Goal: Information Seeking & Learning: Check status

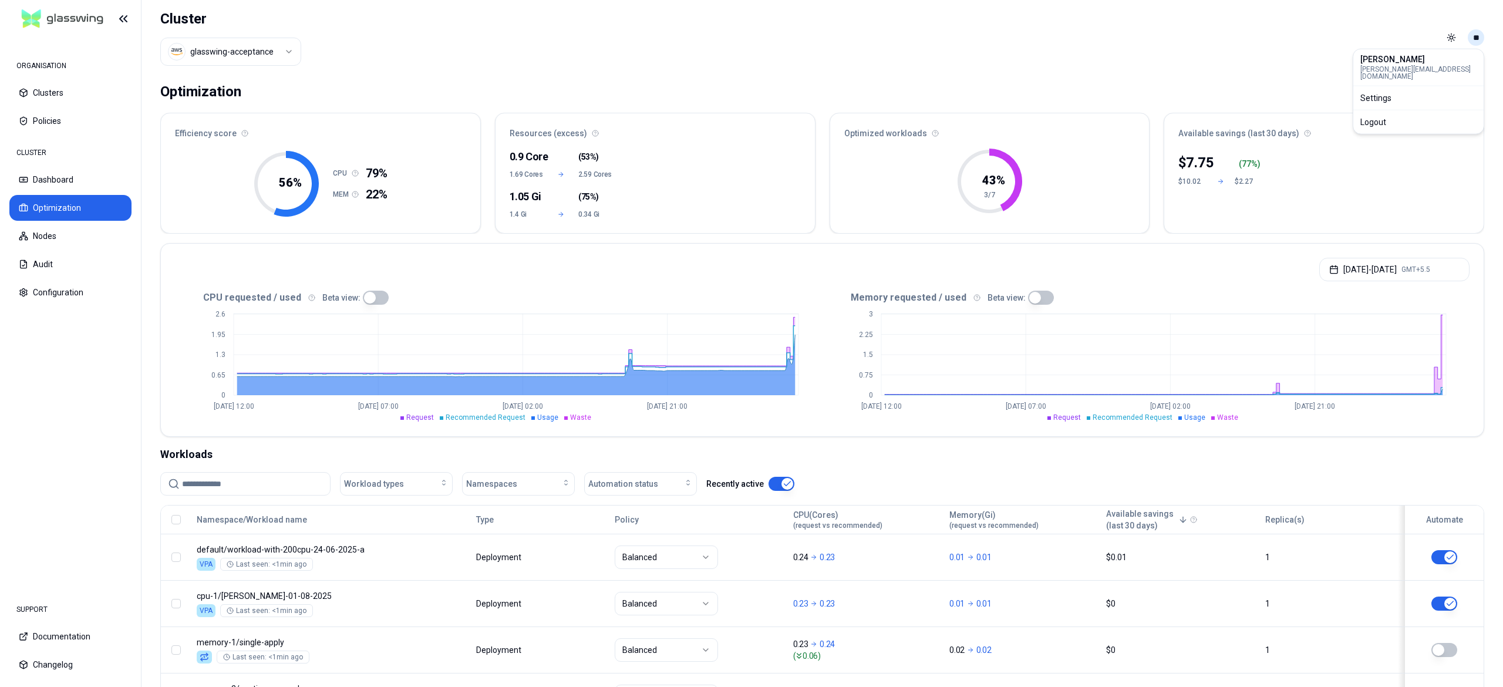
click at [1475, 35] on html "ORGANISATION Clusters Policies CLUSTER Dashboard Optimization Nodes Audit Confi…" at bounding box center [751, 343] width 1503 height 687
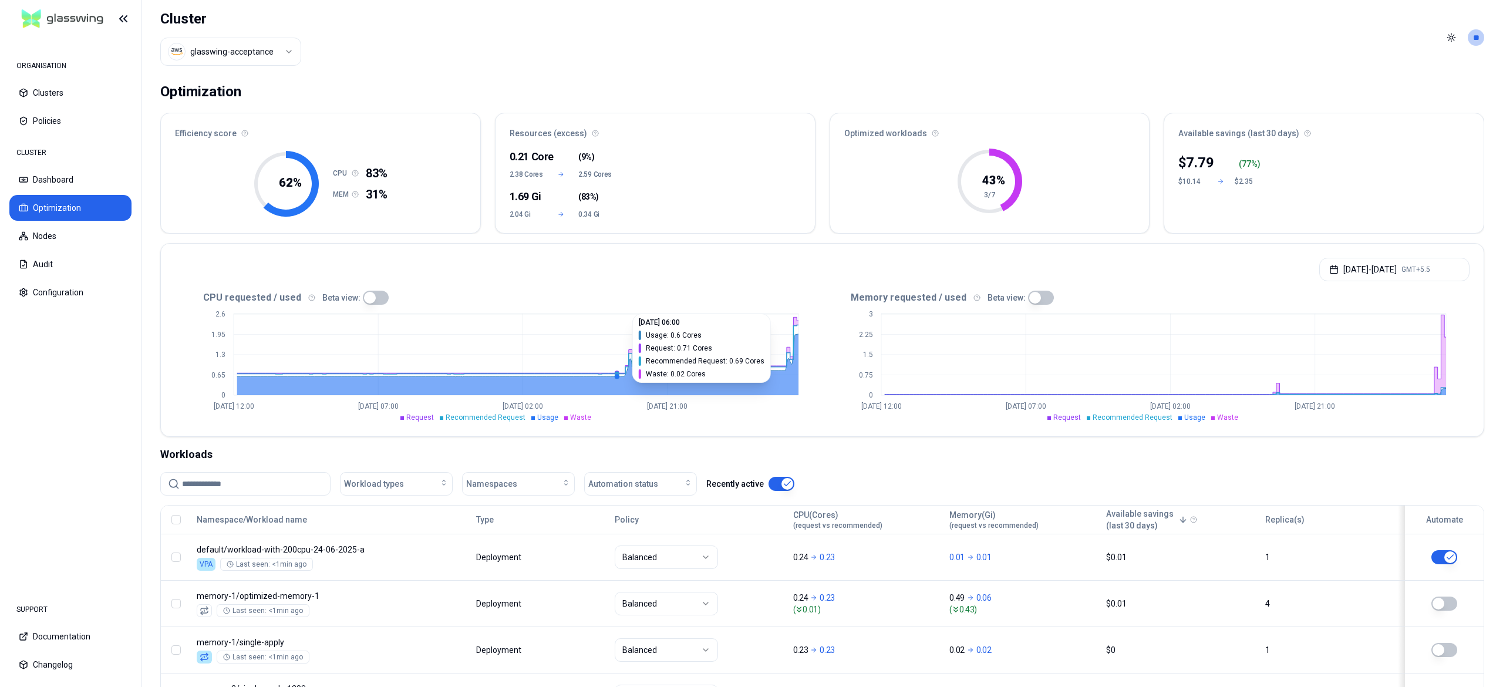
scroll to position [239, 0]
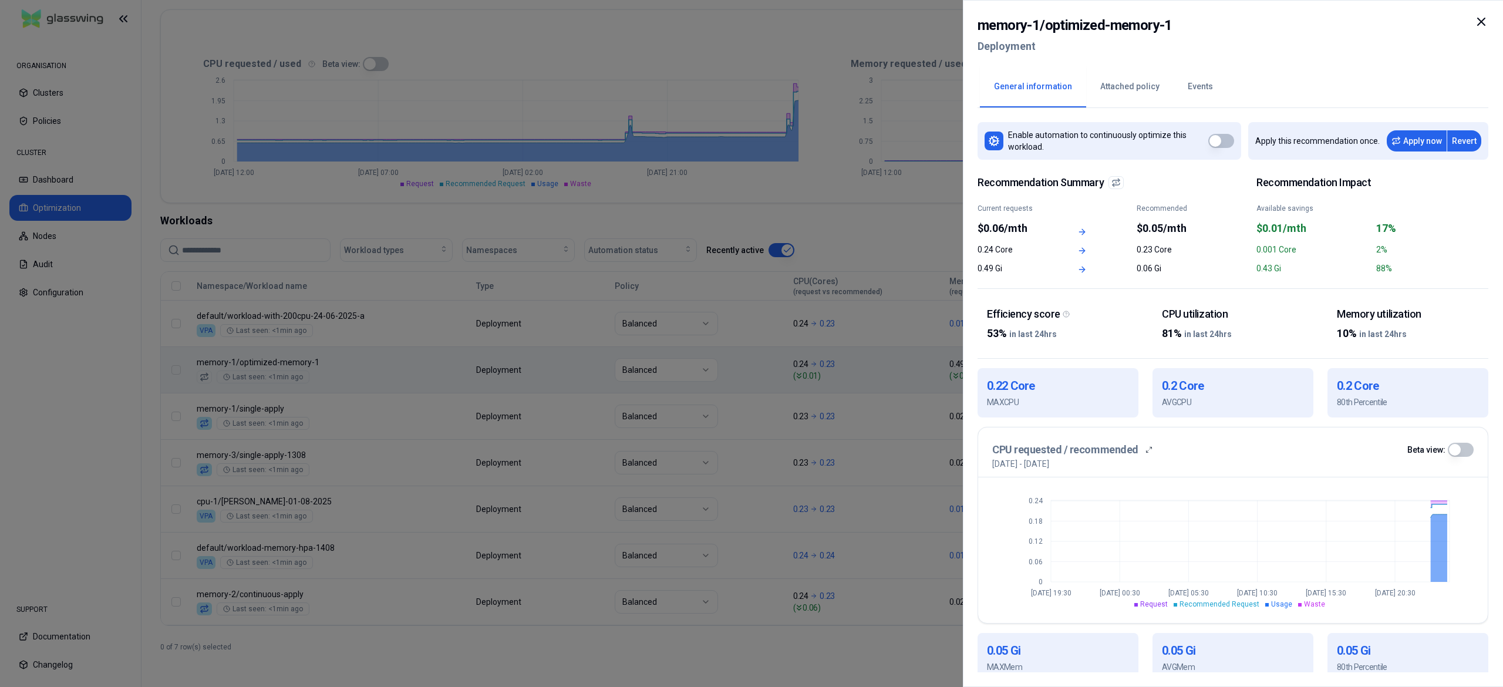
click at [1200, 90] on button "Events" at bounding box center [1199, 86] width 53 height 41
click at [1196, 77] on button "Events" at bounding box center [1199, 86] width 53 height 41
click at [1199, 89] on button "Events" at bounding box center [1199, 86] width 53 height 41
click at [1118, 86] on button "Attached policy" at bounding box center [1129, 86] width 87 height 41
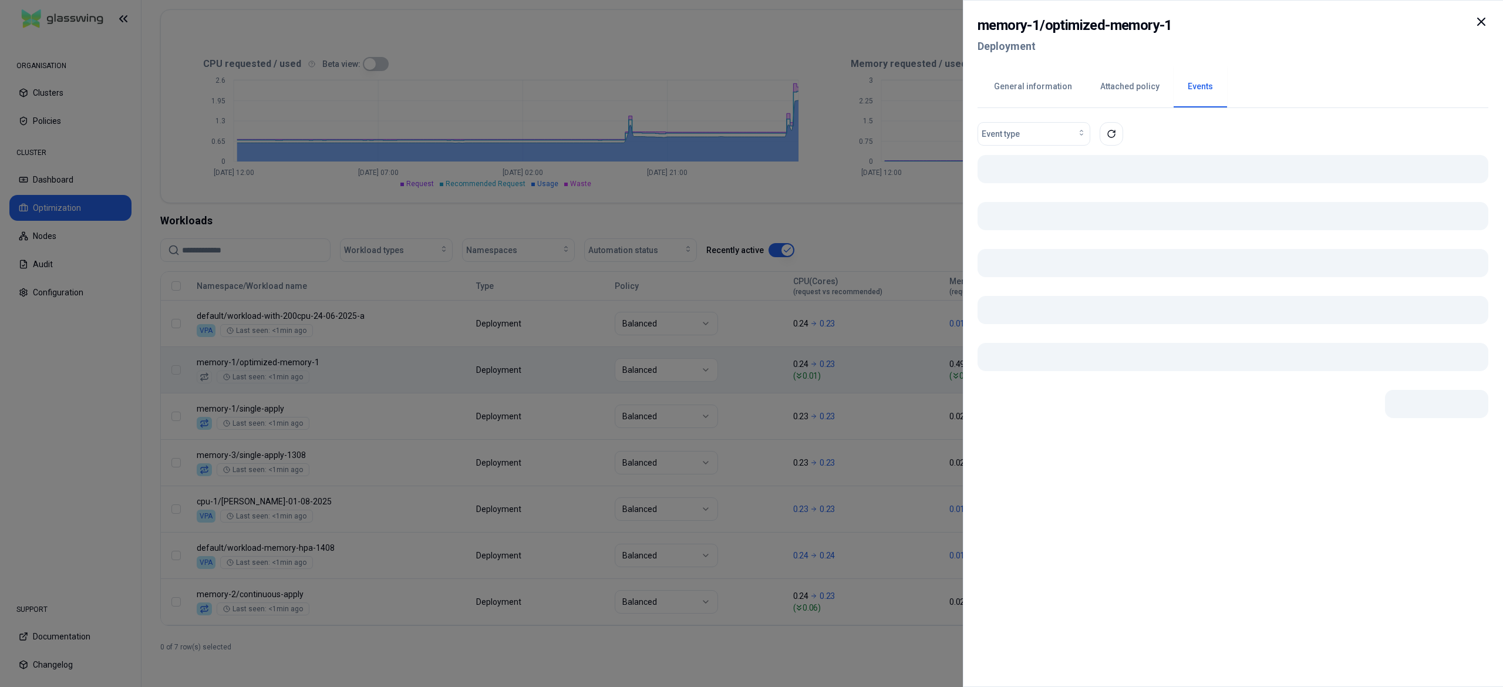
click at [1190, 85] on button "Events" at bounding box center [1199, 86] width 53 height 41
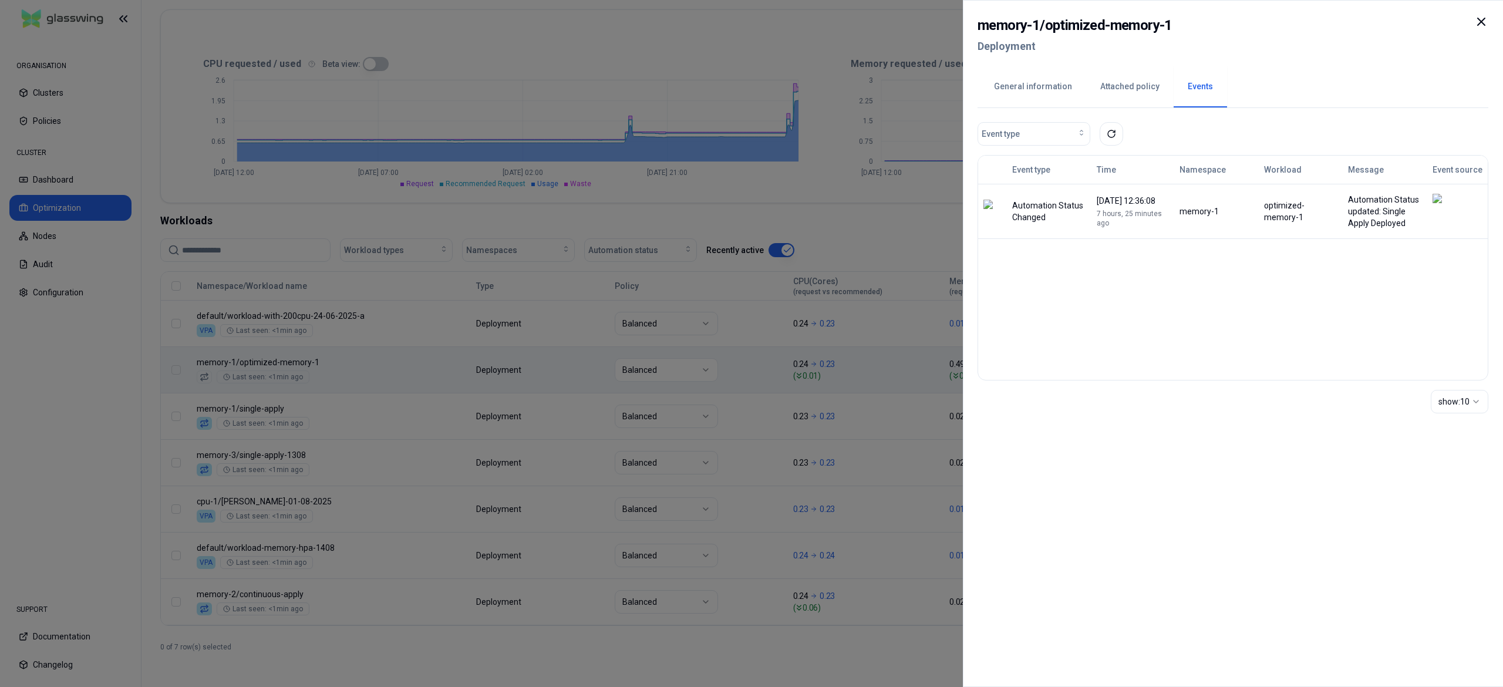
click at [1057, 100] on button "General information" at bounding box center [1033, 86] width 106 height 41
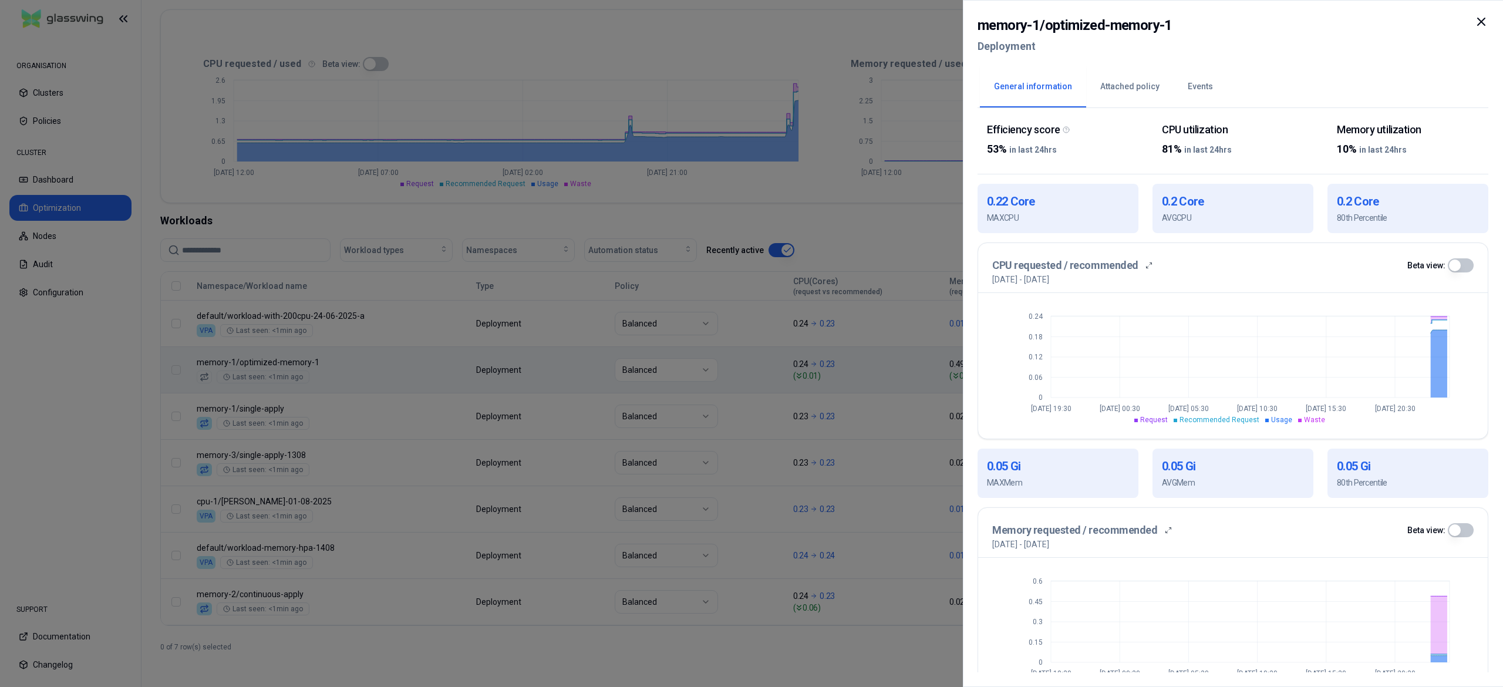
scroll to position [217, 0]
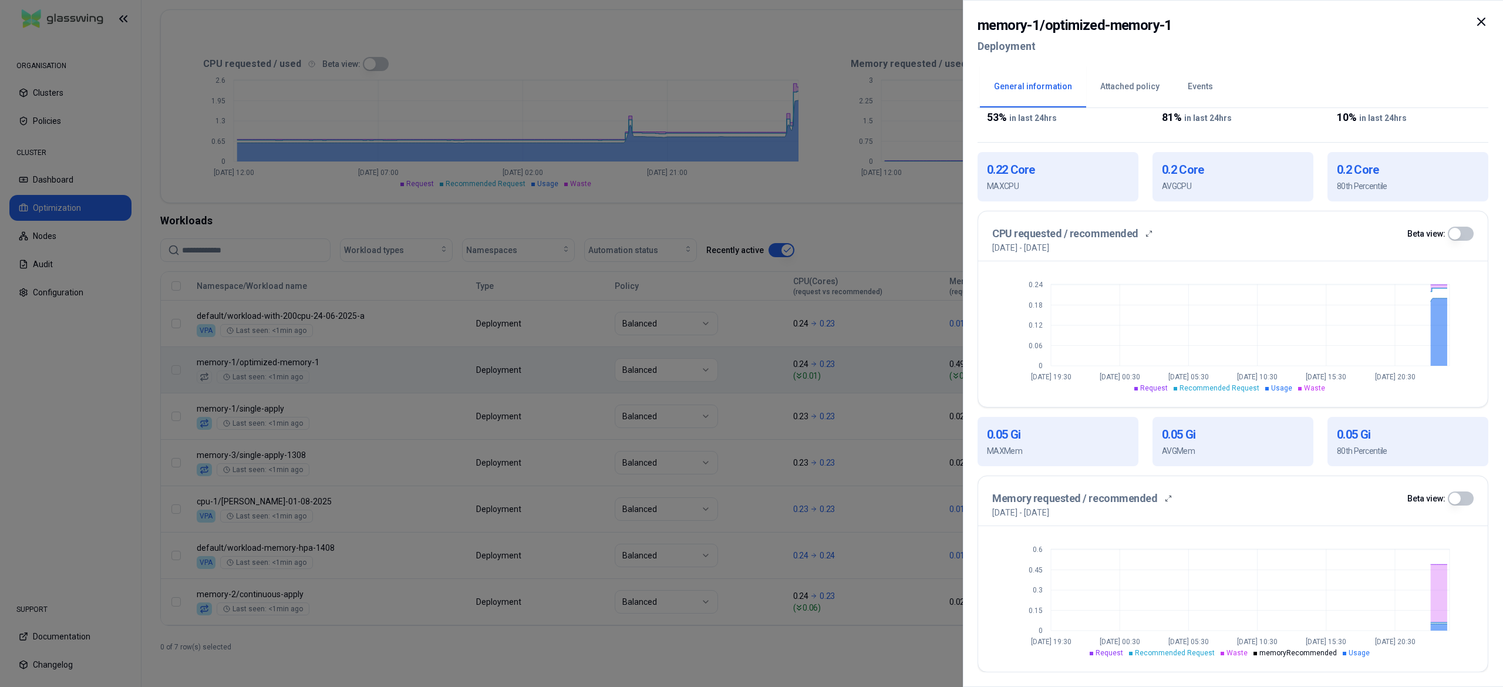
click at [531, 652] on div at bounding box center [751, 343] width 1503 height 687
